Goal: Information Seeking & Learning: Learn about a topic

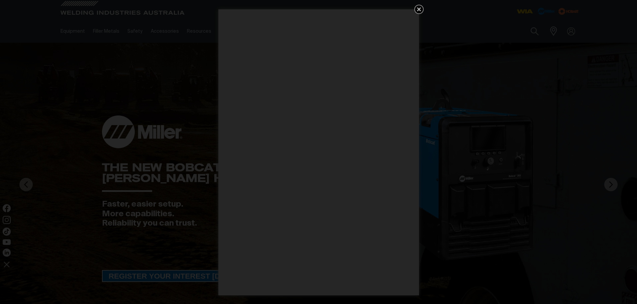
click at [420, 9] on icon "Get 5 WIA Welding Guides Free!" at bounding box center [419, 9] width 8 height 8
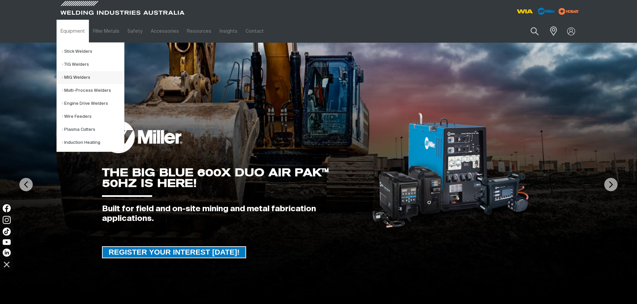
click at [76, 78] on link "MIG Welders" at bounding box center [93, 77] width 62 height 13
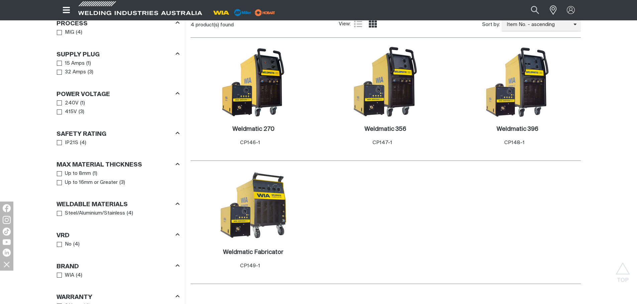
scroll to position [267, 0]
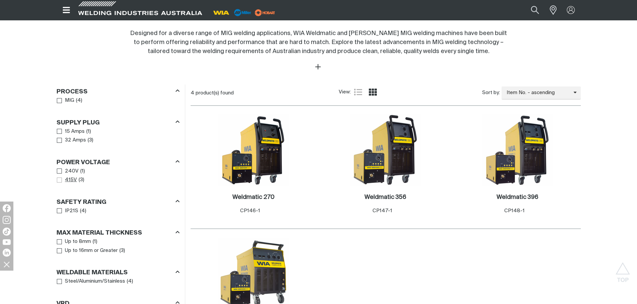
click at [58, 178] on span "Power Voltage" at bounding box center [59, 180] width 5 height 5
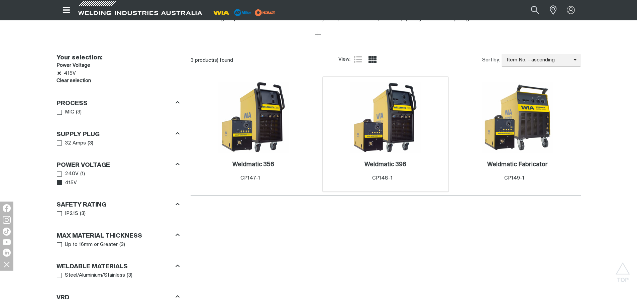
scroll to position [301, 0]
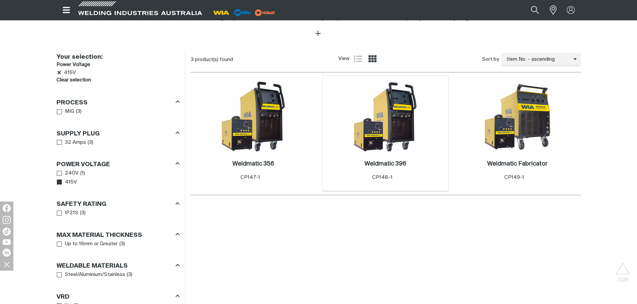
click at [398, 120] on img at bounding box center [386, 117] width 72 height 72
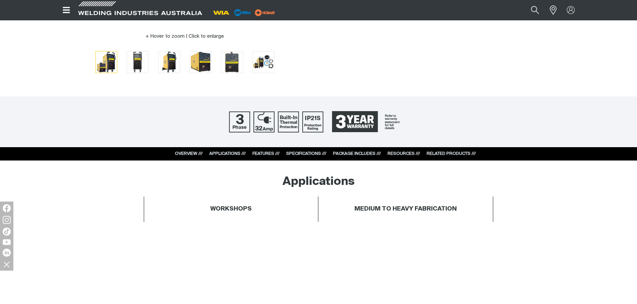
scroll to position [234, 0]
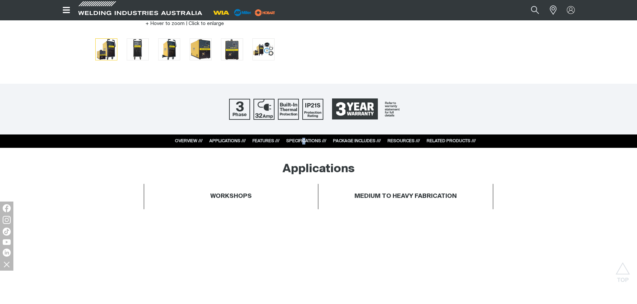
click at [304, 137] on div "OVERVIEW /// APPLICATIONS /// FEATURES /// SPECIFICATIONS /// PACKAGE INCLUDES …" at bounding box center [318, 141] width 314 height 13
click at [304, 139] on link "SPECIFICATIONS ///" at bounding box center [306, 141] width 40 height 4
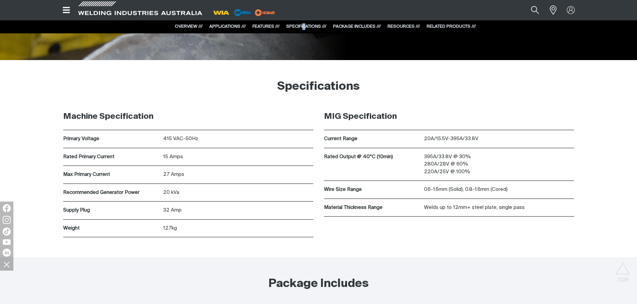
scroll to position [2068, 0]
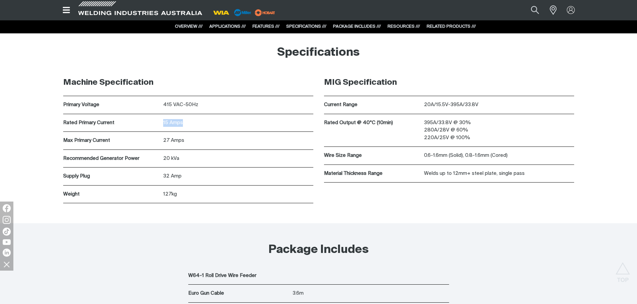
drag, startPoint x: 185, startPoint y: 116, endPoint x: 137, endPoint y: 123, distance: 48.7
click at [138, 123] on div "Rated Primary Current 15 Amps" at bounding box center [188, 123] width 250 height 18
click at [139, 126] on p "Rated Primary Current" at bounding box center [111, 123] width 97 height 8
drag, startPoint x: 197, startPoint y: 141, endPoint x: 220, endPoint y: 141, distance: 23.4
click at [205, 141] on div "Max Primary Current 27 Amps" at bounding box center [188, 141] width 250 height 18
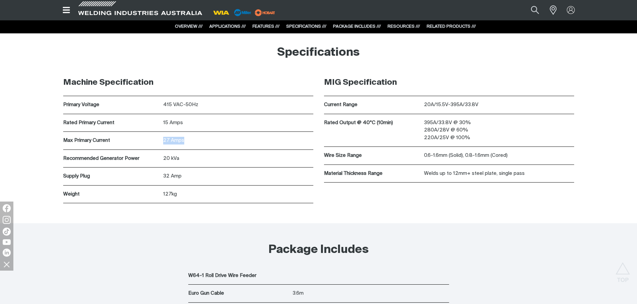
click at [222, 141] on p "27 Amps" at bounding box center [238, 141] width 150 height 8
click at [169, 120] on p "15 Amps" at bounding box center [238, 123] width 150 height 8
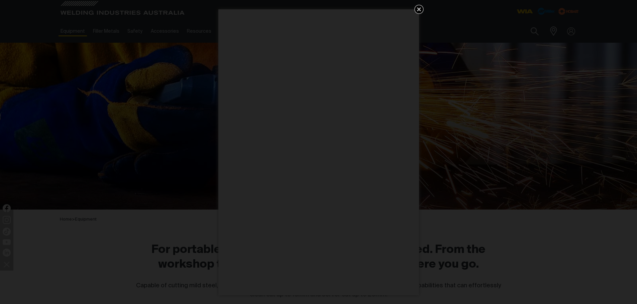
click at [422, 9] on icon "Get 5 WIA Welding Guides Free!" at bounding box center [419, 9] width 8 height 8
